Goal: Check status: Check status

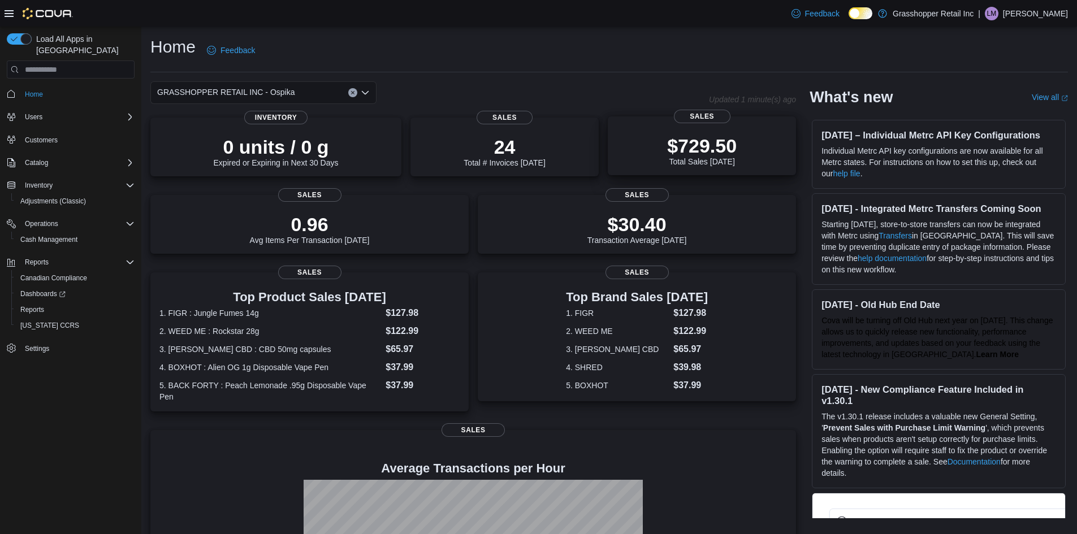
click at [685, 145] on p "$729.50" at bounding box center [702, 146] width 70 height 23
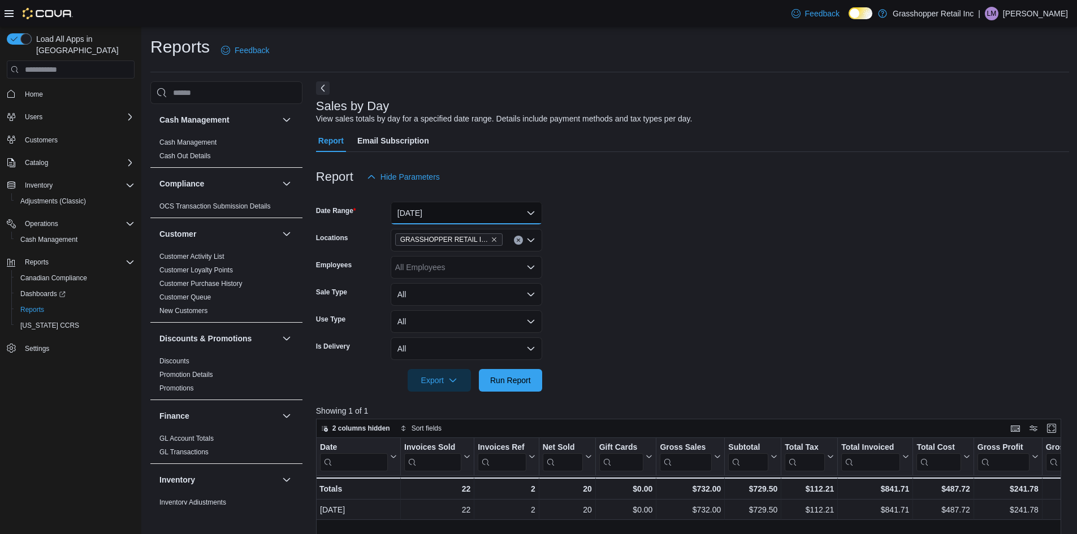
click at [521, 213] on button "[DATE]" at bounding box center [467, 213] width 152 height 23
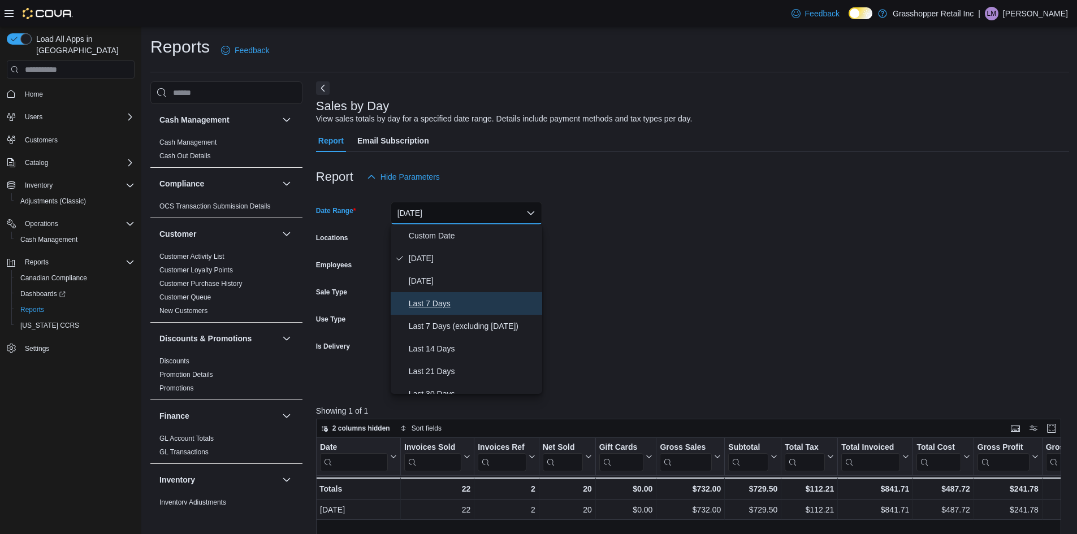
click at [458, 309] on span "Last 7 Days" at bounding box center [473, 304] width 129 height 14
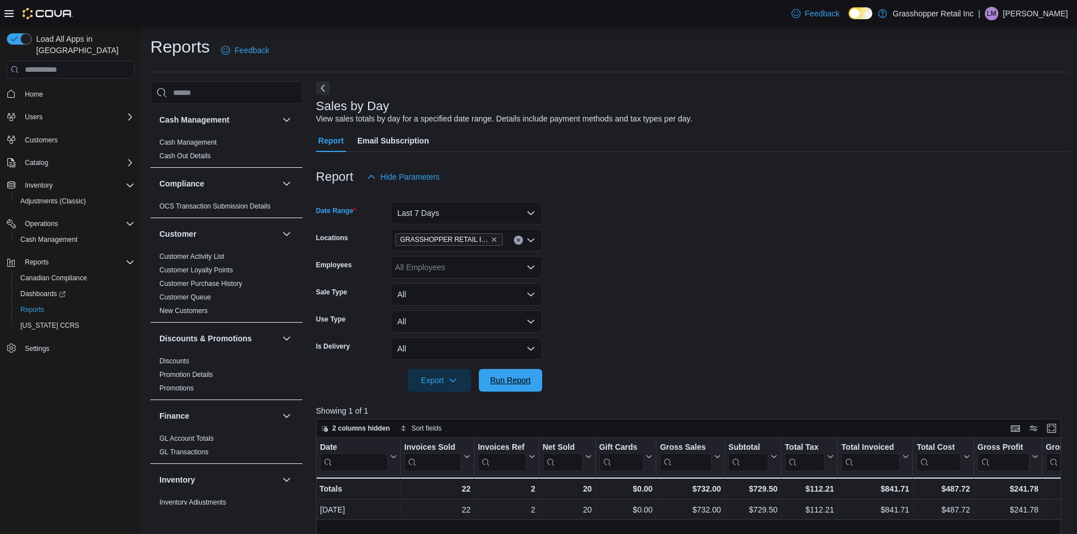
click at [532, 381] on span "Run Report" at bounding box center [511, 380] width 50 height 23
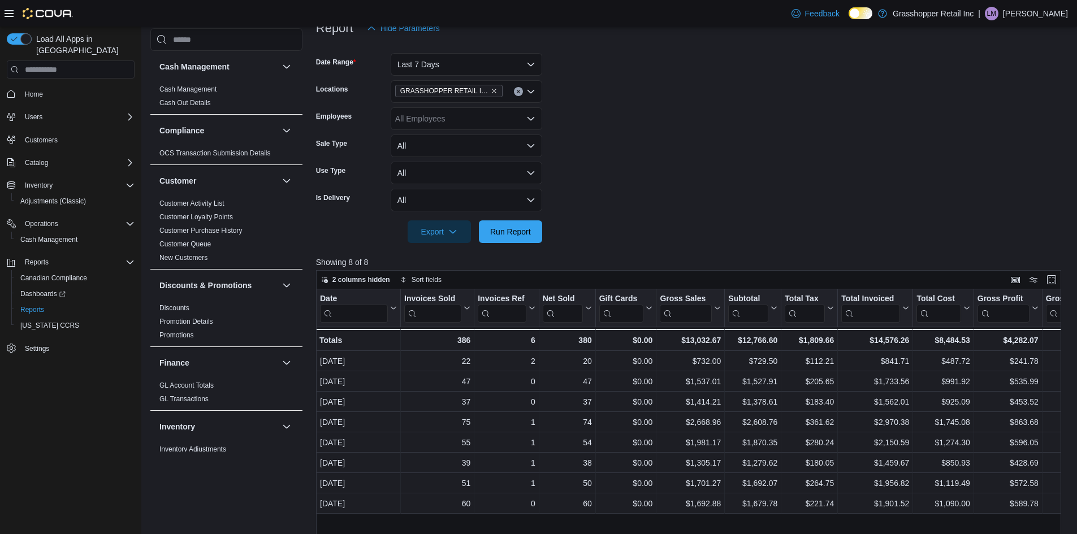
scroll to position [226, 0]
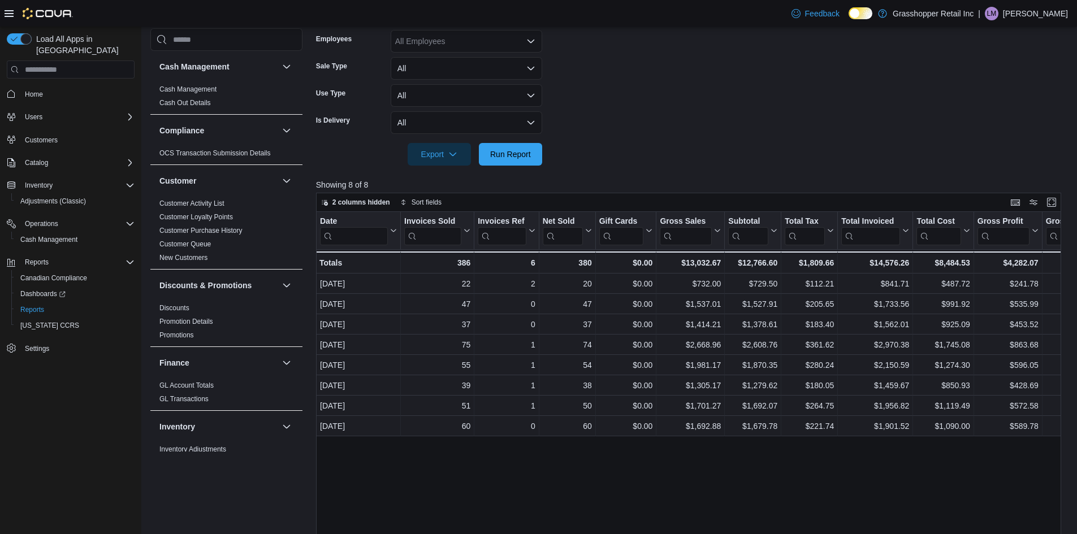
click at [874, 484] on div "Date Click to view column header actions Invoices Sold Click to view column hea…" at bounding box center [692, 416] width 753 height 408
click at [700, 144] on form "Date Range Last 7 Days Locations GRASSHOPPER RETAIL INC - Ospika Employees All …" at bounding box center [692, 64] width 753 height 204
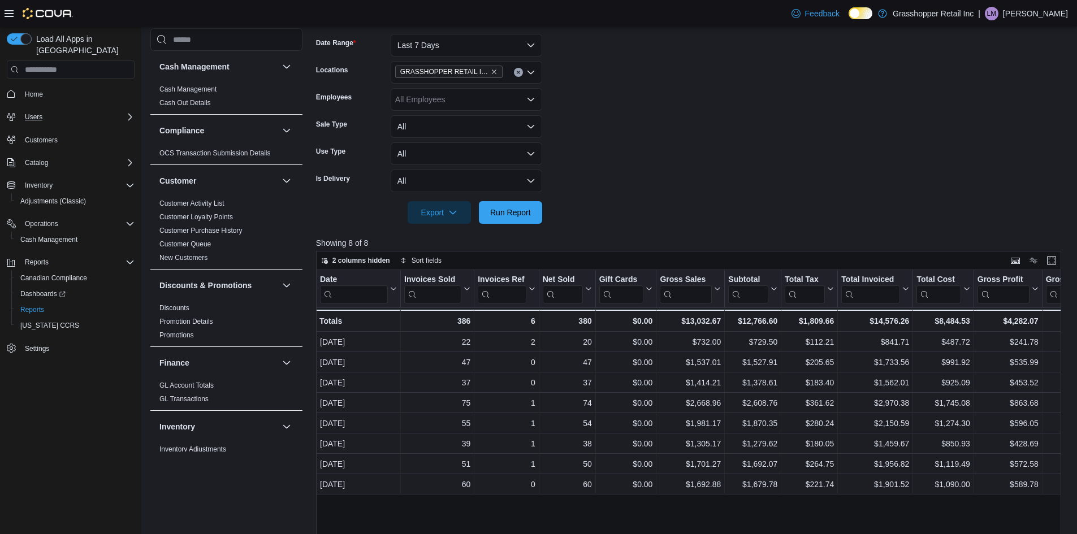
scroll to position [113, 0]
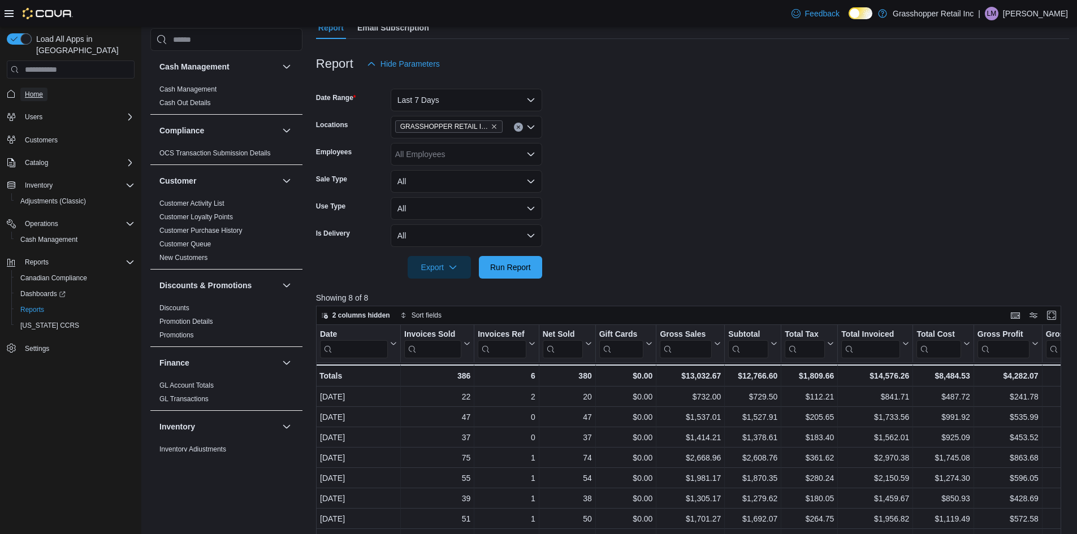
click at [41, 88] on span "Home" at bounding box center [34, 95] width 18 height 14
